Goal: Information Seeking & Learning: Learn about a topic

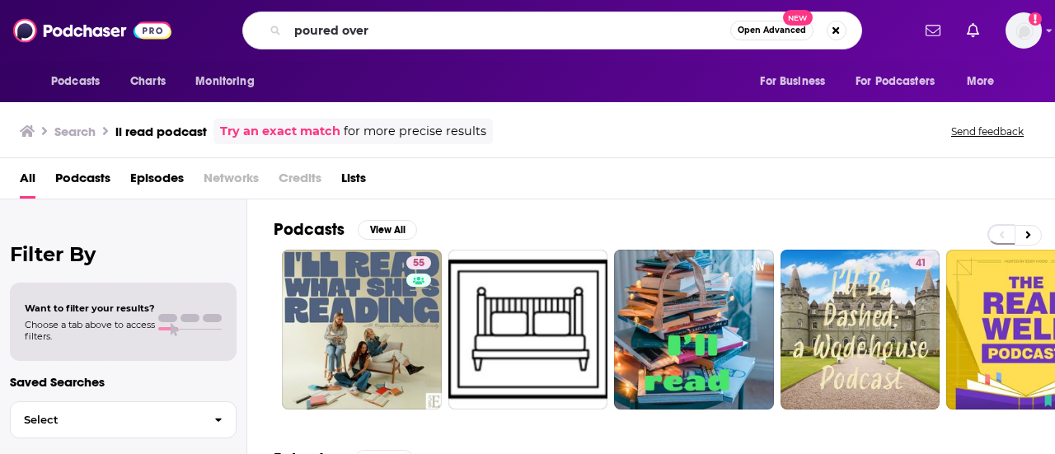
type input "poured over"
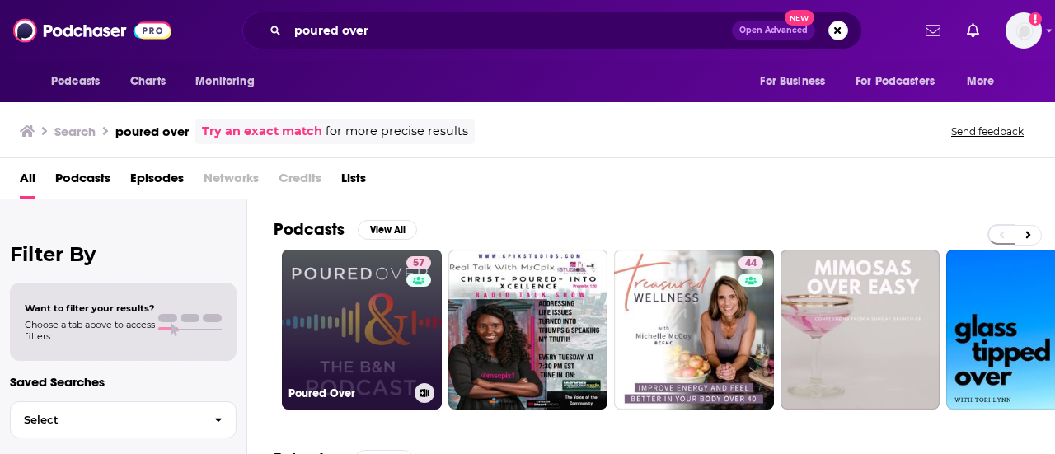
click at [337, 306] on link "57 Poured Over" at bounding box center [362, 330] width 160 height 160
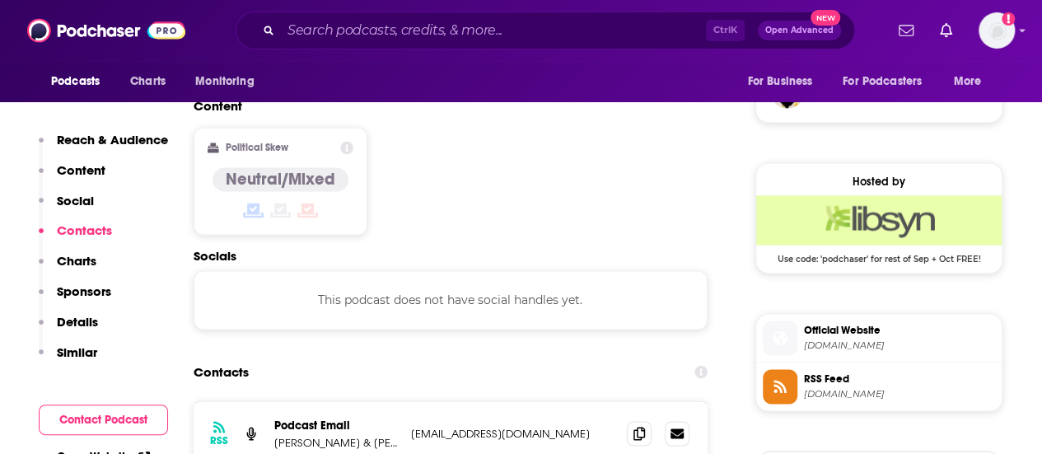
scroll to position [1318, 0]
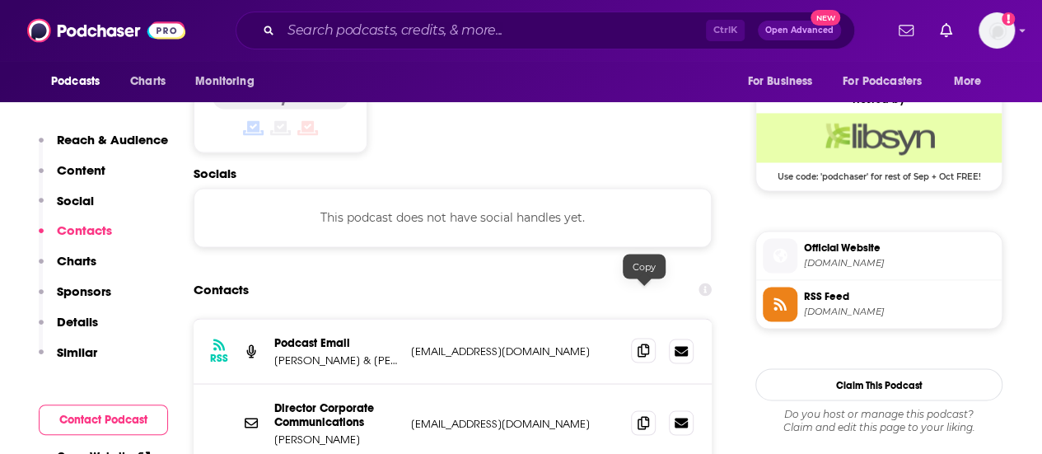
click at [649, 338] on span at bounding box center [643, 350] width 25 height 25
click at [652, 410] on span at bounding box center [643, 422] width 25 height 25
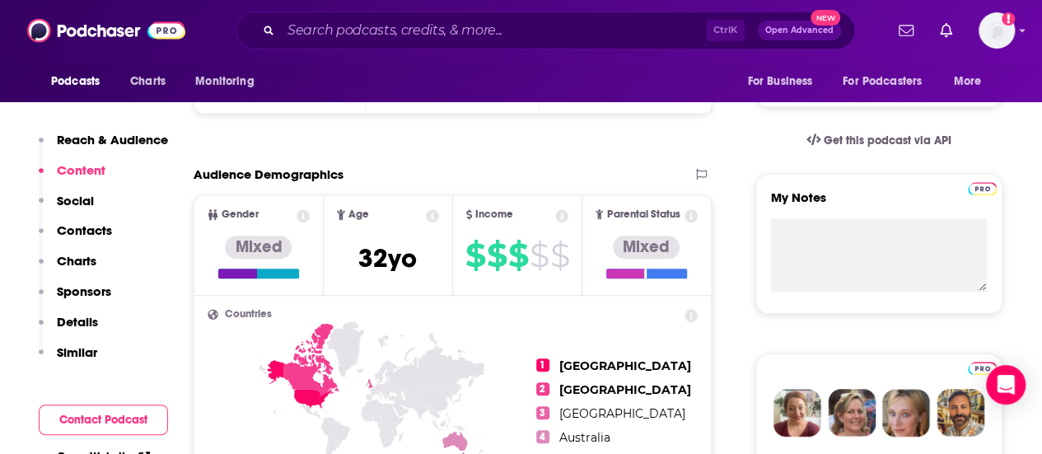
scroll to position [165, 0]
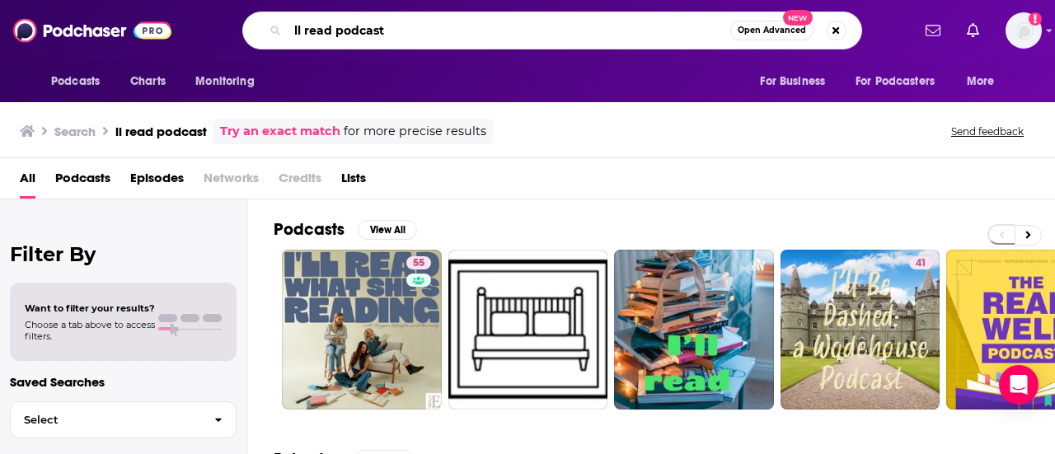
click at [305, 21] on input "ll read podcast" at bounding box center [509, 30] width 443 height 26
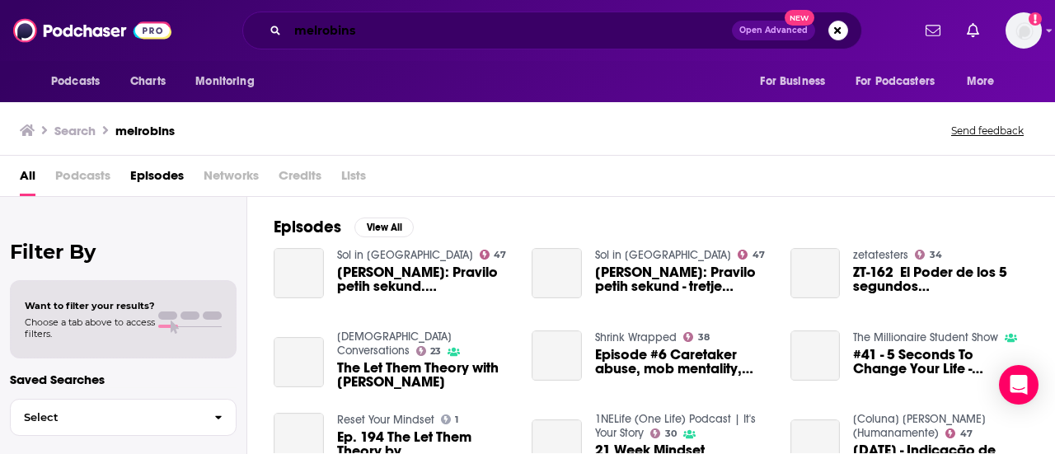
click at [316, 29] on input "melrobins" at bounding box center [510, 30] width 444 height 26
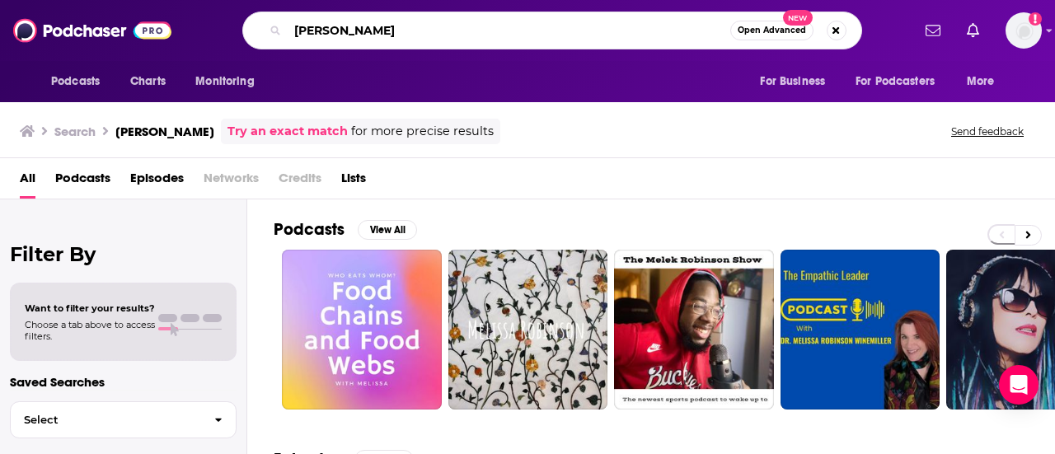
click at [339, 28] on input "mel robins" at bounding box center [509, 30] width 443 height 26
type input "[PERSON_NAME]"
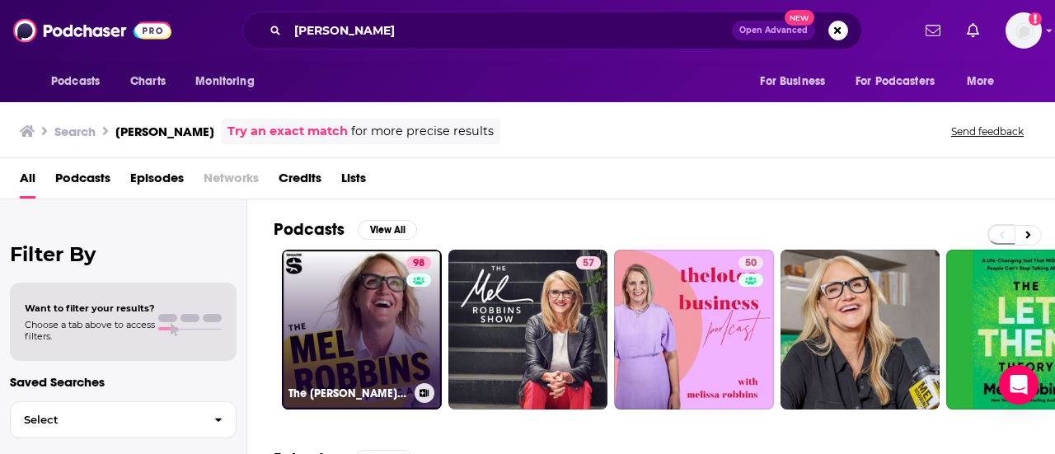
click at [370, 373] on link "98 The Mel Robbins Podcast" at bounding box center [362, 330] width 160 height 160
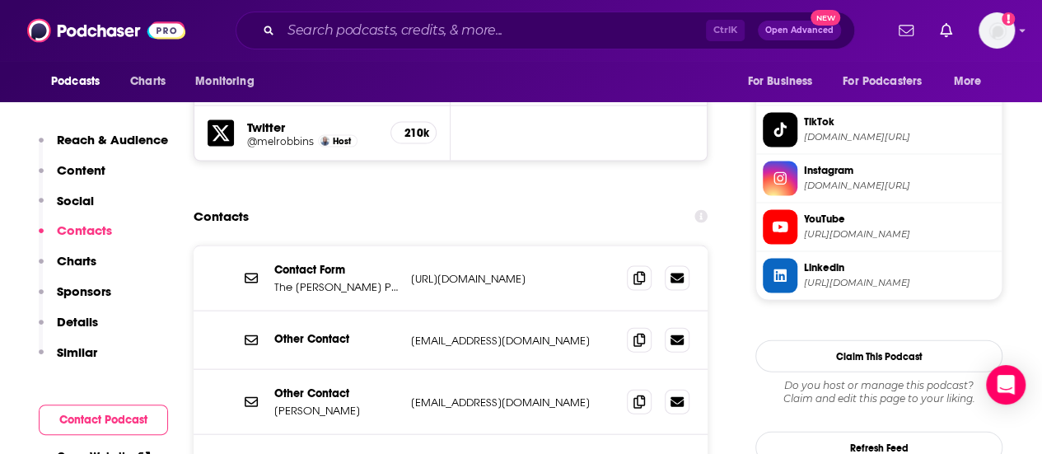
scroll to position [1730, 0]
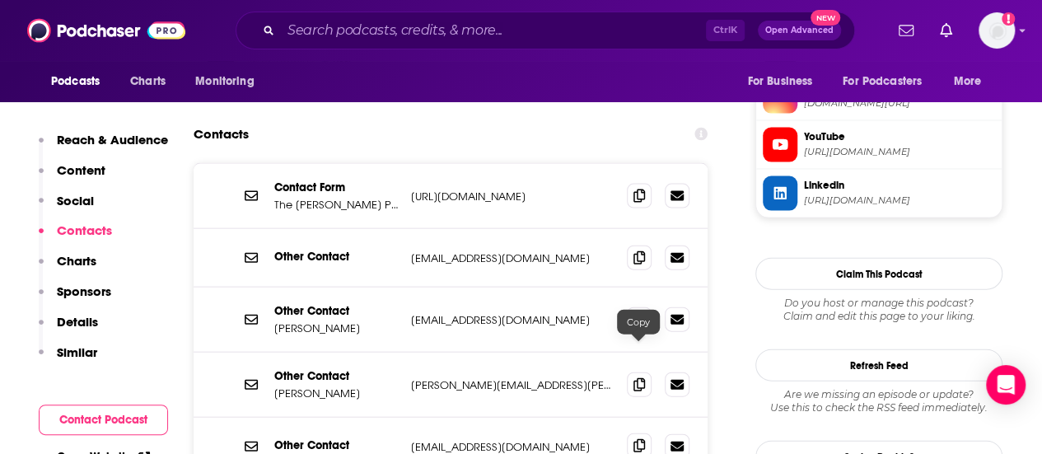
click at [636, 433] on span at bounding box center [639, 445] width 25 height 25
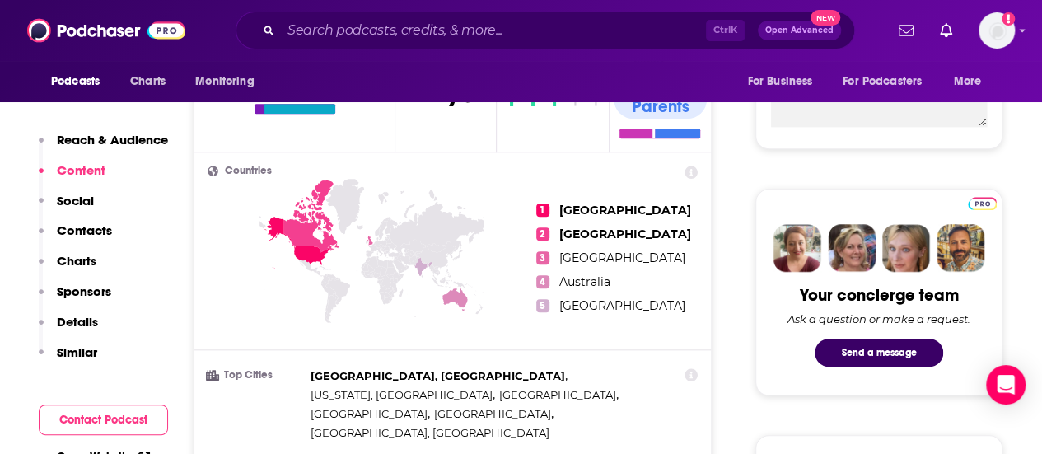
scroll to position [330, 0]
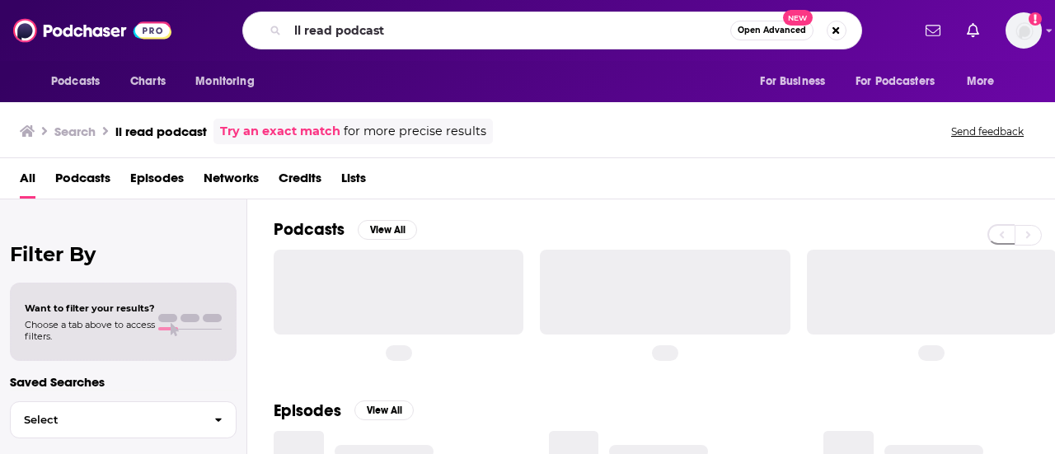
click at [155, 5] on div "Podcasts Charts Monitoring ll read podcast Open Advanced New For Business For P…" at bounding box center [527, 30] width 1055 height 61
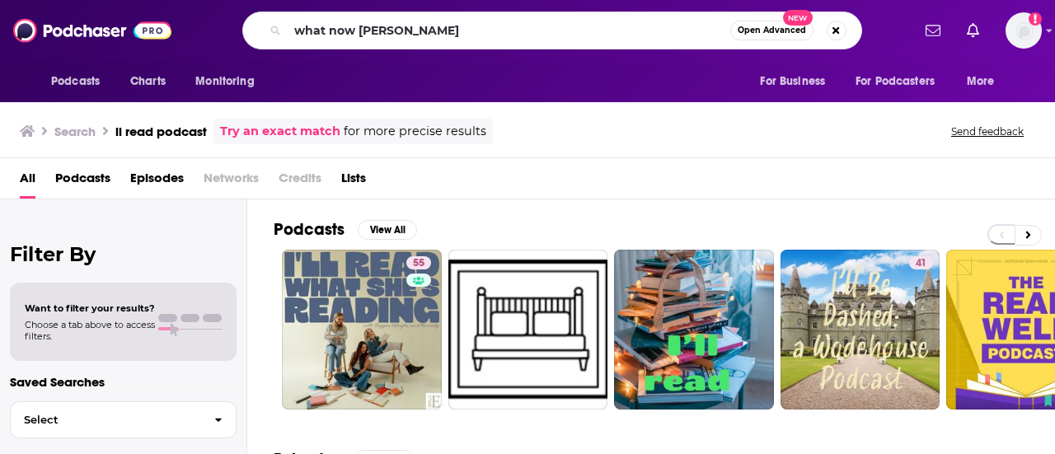
type input "what now [PERSON_NAME]"
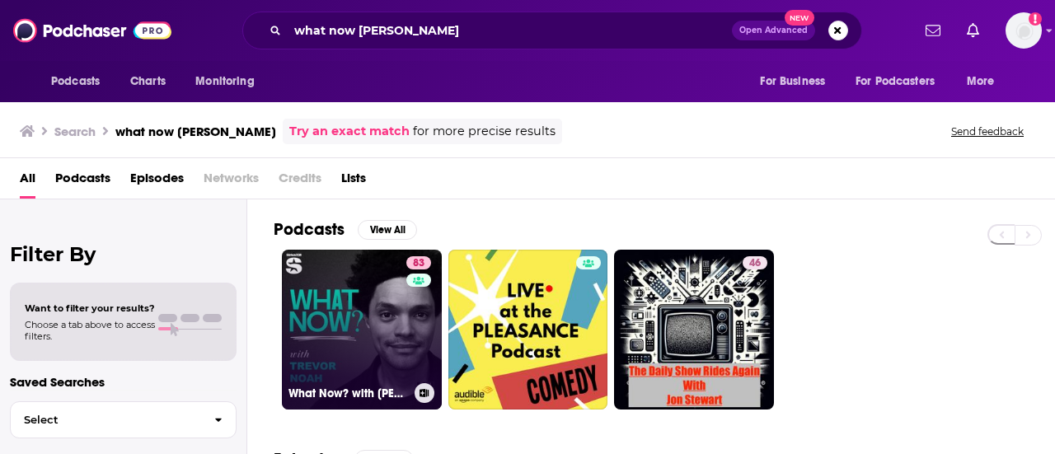
click at [398, 332] on link "83 What Now? with [PERSON_NAME]" at bounding box center [362, 330] width 160 height 160
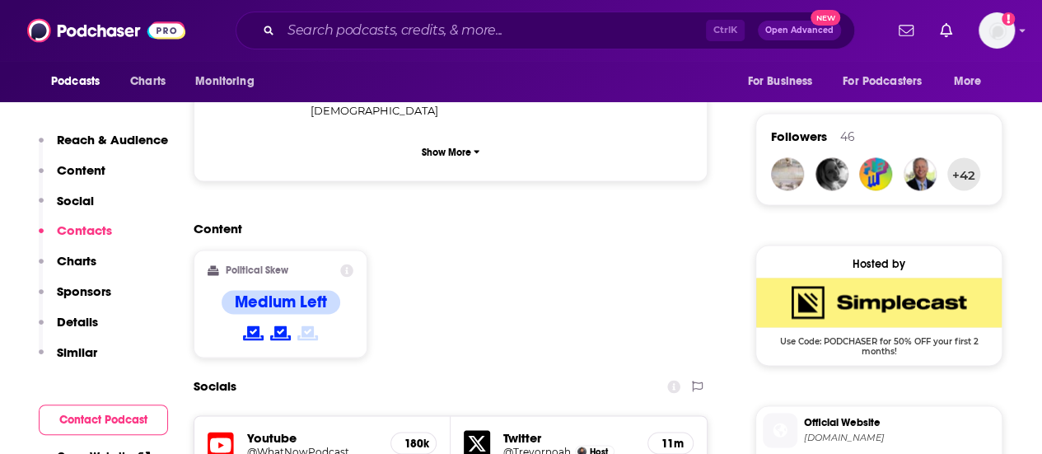
scroll to position [1401, 0]
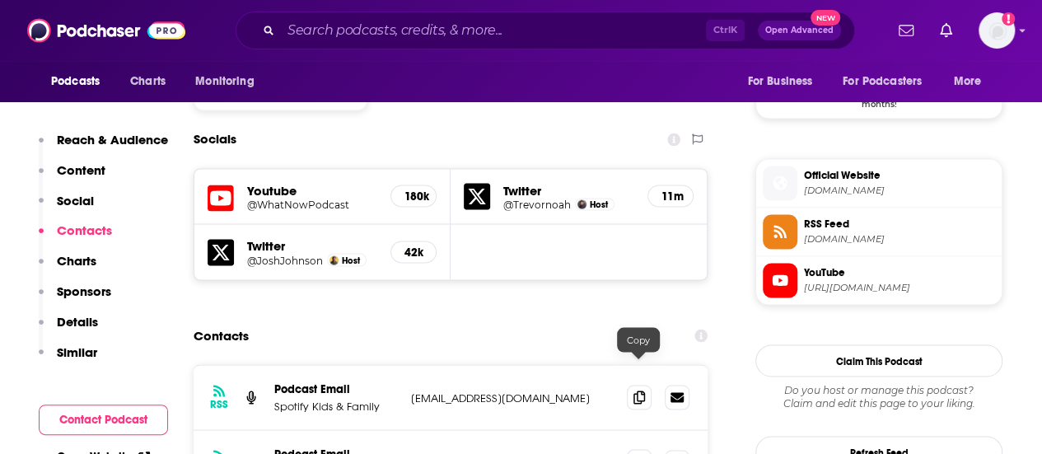
click at [635, 453] on icon at bounding box center [640, 461] width 12 height 13
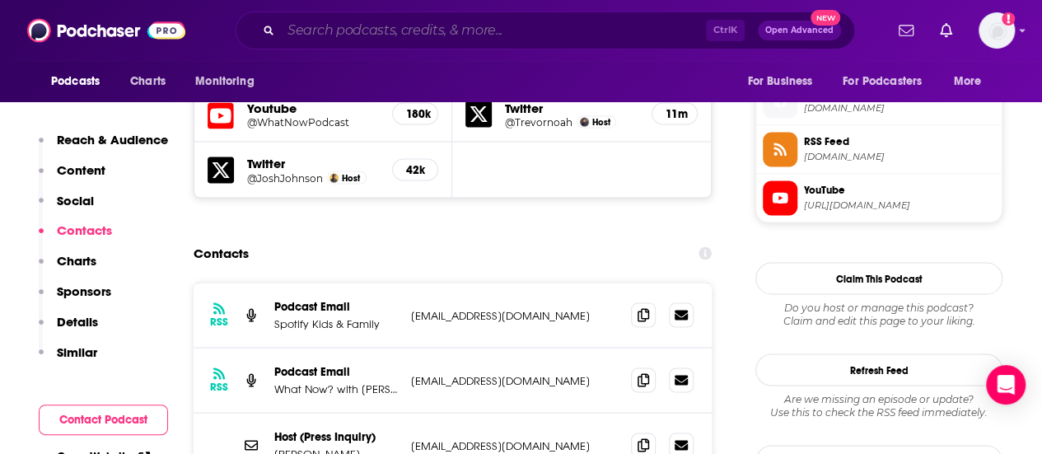
click at [368, 32] on input "Search podcasts, credits, & more..." at bounding box center [493, 30] width 425 height 26
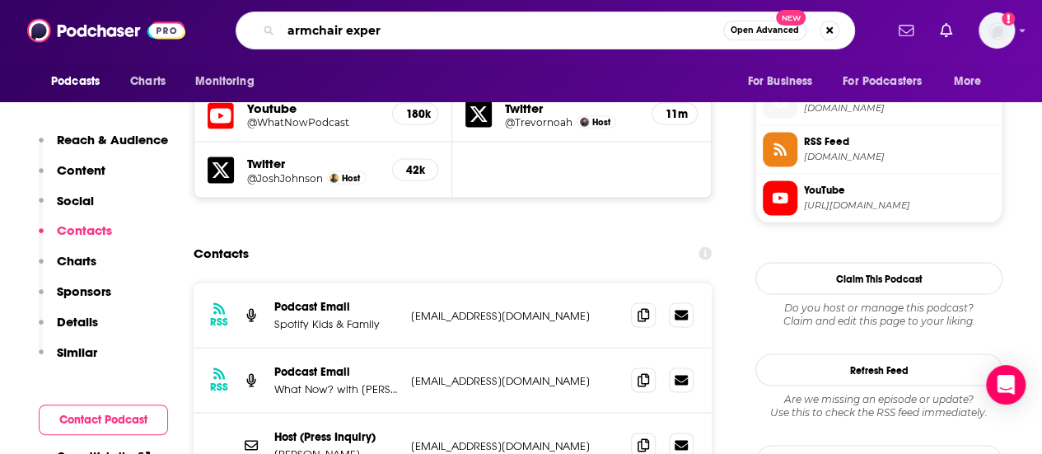
type input "armchair expert"
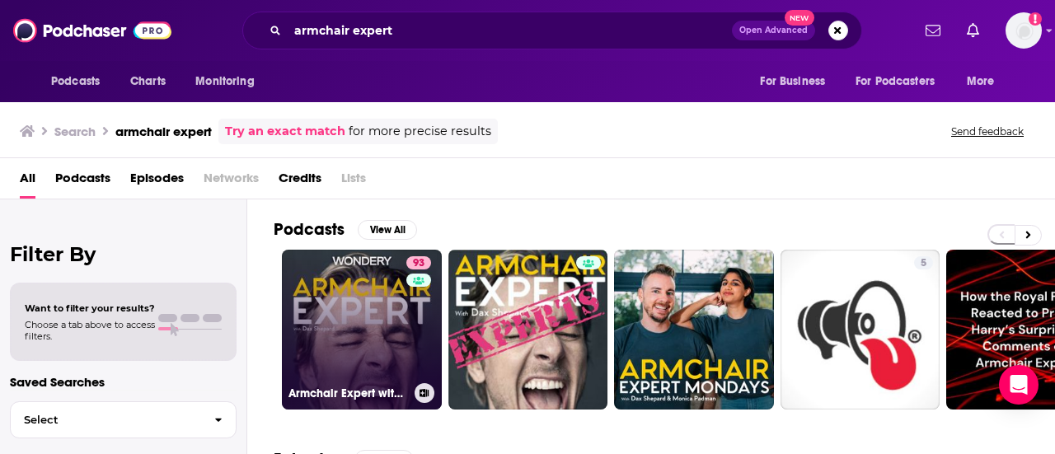
click at [363, 330] on link "93 Armchair Expert with [PERSON_NAME]" at bounding box center [362, 330] width 160 height 160
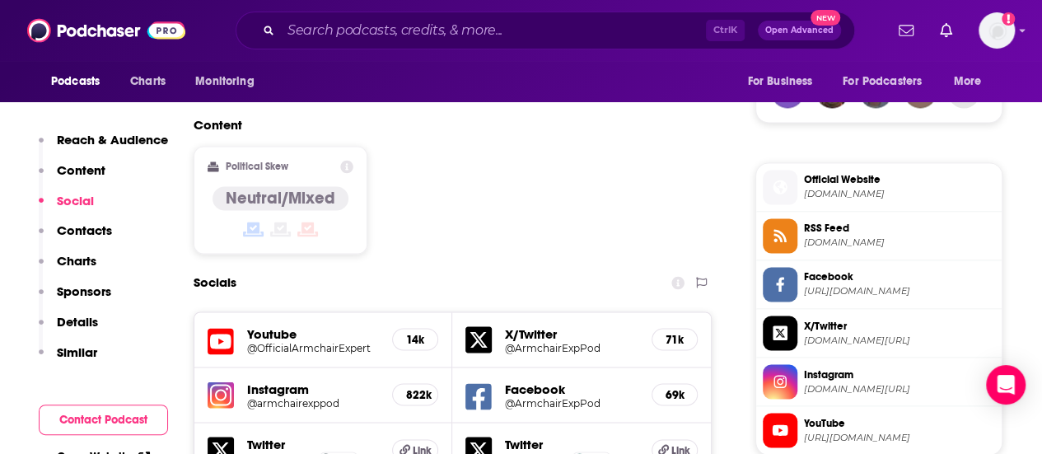
scroll to position [1648, 0]
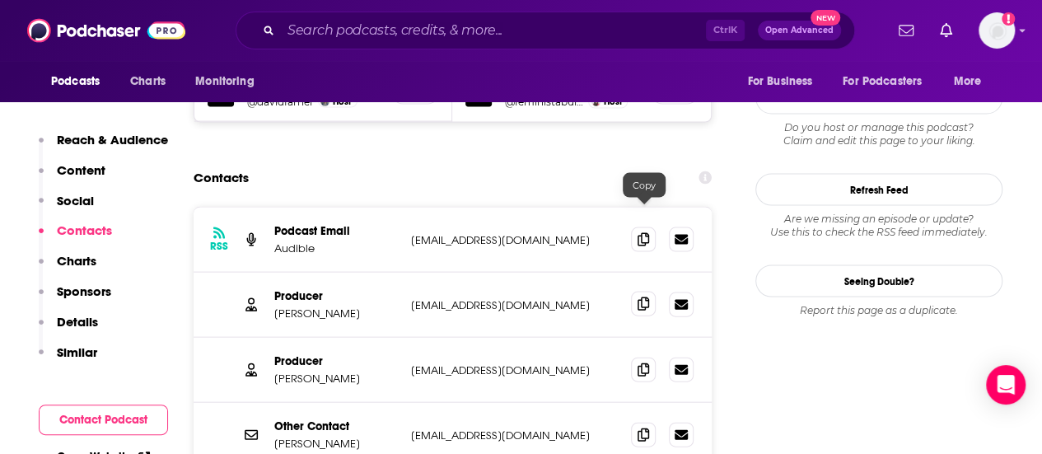
click at [643, 297] on icon at bounding box center [644, 303] width 12 height 13
click at [646, 428] on icon at bounding box center [644, 434] width 12 height 13
